Goal: Information Seeking & Learning: Check status

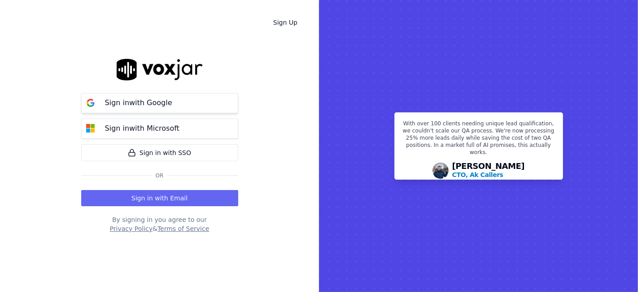
click at [172, 98] on button "Sign in with Google" at bounding box center [159, 103] width 157 height 20
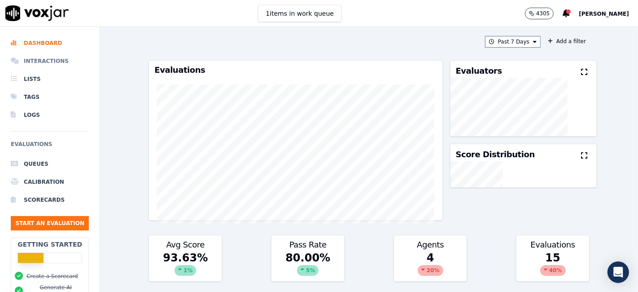
click at [46, 57] on li "Interactions" at bounding box center [50, 61] width 78 height 18
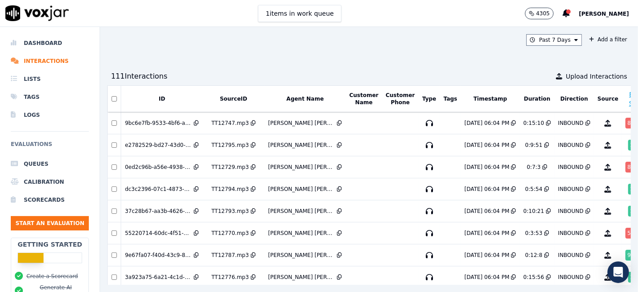
click at [473, 100] on button "Timestamp" at bounding box center [490, 98] width 34 height 7
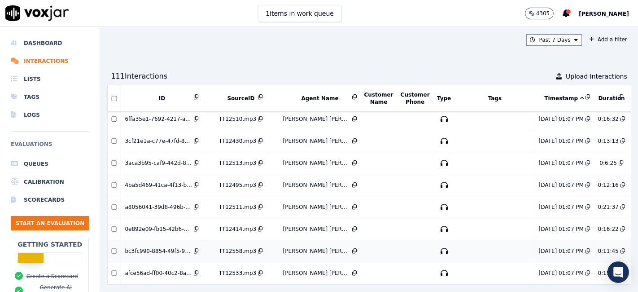
scroll to position [1617, 0]
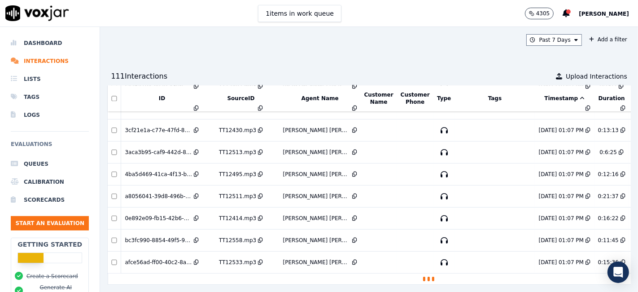
click at [544, 96] on button "Timestamp" at bounding box center [564, 98] width 40 height 7
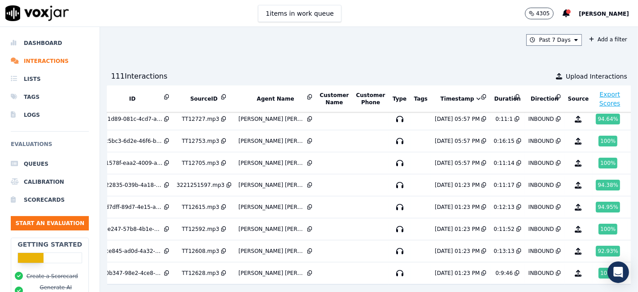
scroll to position [287, 30]
click at [598, 267] on div "100 %" at bounding box center [607, 272] width 19 height 11
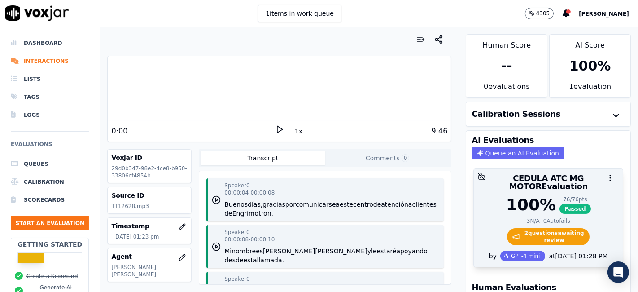
click at [542, 229] on span "2 question s awaiting review" at bounding box center [548, 236] width 83 height 17
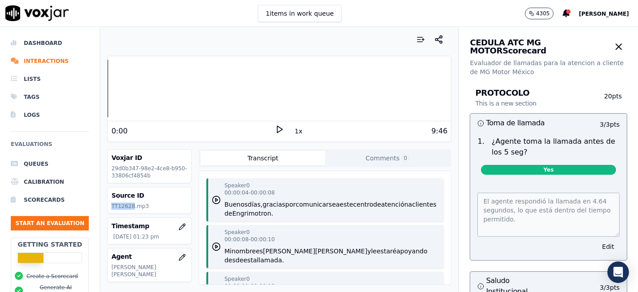
drag, startPoint x: 131, startPoint y: 204, endPoint x: 110, endPoint y: 205, distance: 20.3
click at [110, 205] on div "Source ID TT12628.mp3" at bounding box center [149, 200] width 83 height 26
